Goal: Task Accomplishment & Management: Manage account settings

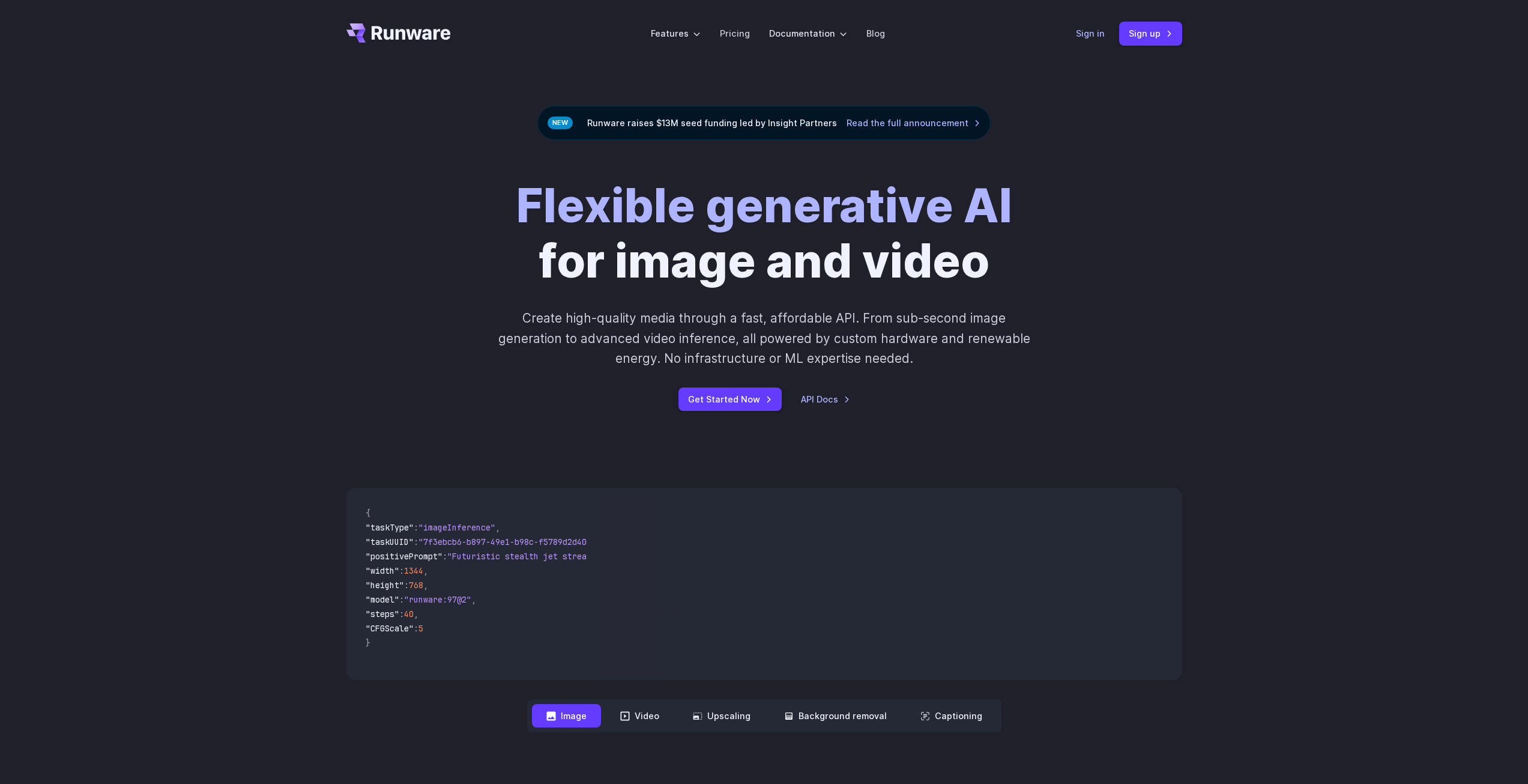
click at [1082, 34] on link "Sign in" at bounding box center [1090, 33] width 29 height 14
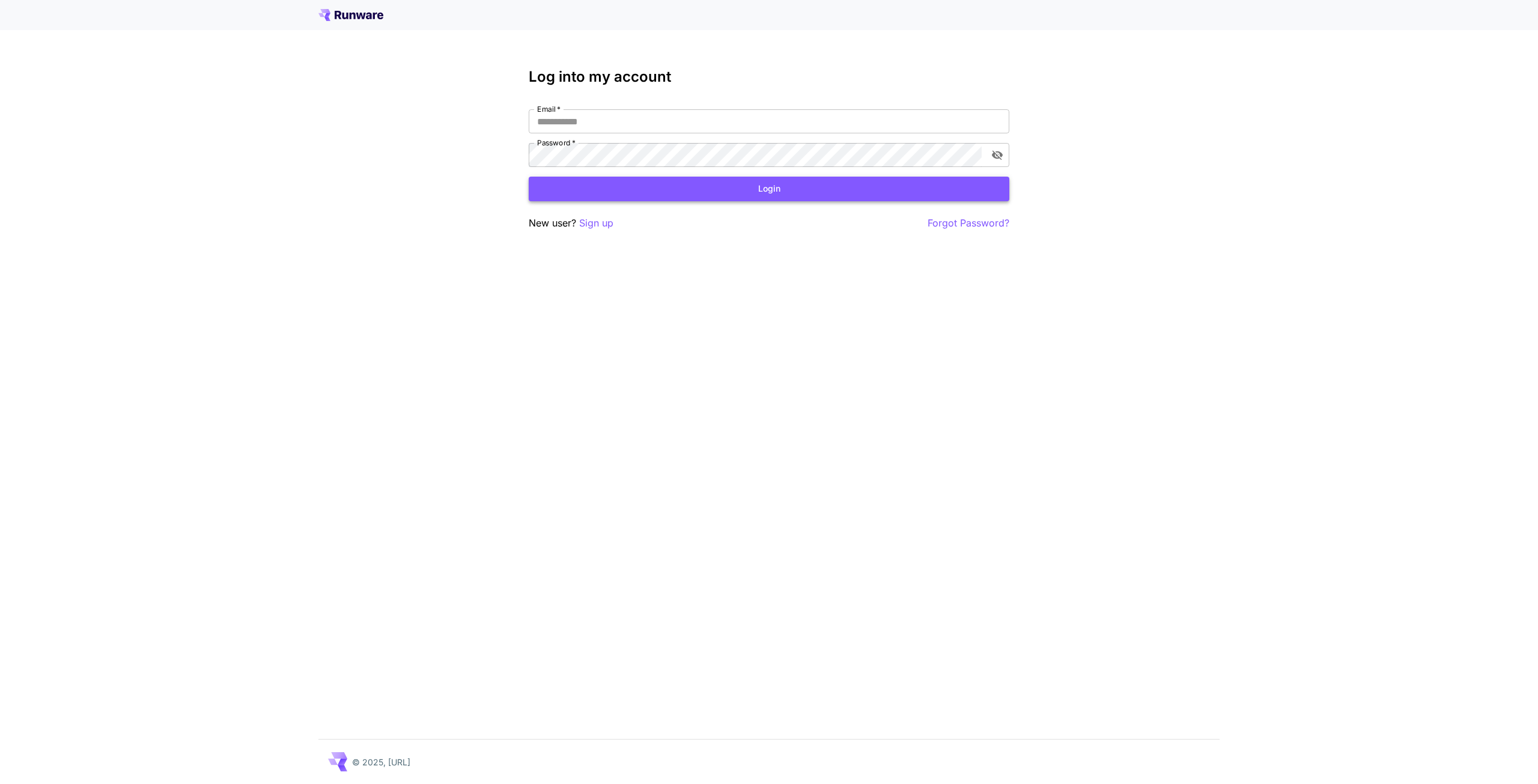
type input "**********"
click at [737, 191] on button "Login" at bounding box center [769, 189] width 481 height 24
